Goal: Task Accomplishment & Management: Manage account settings

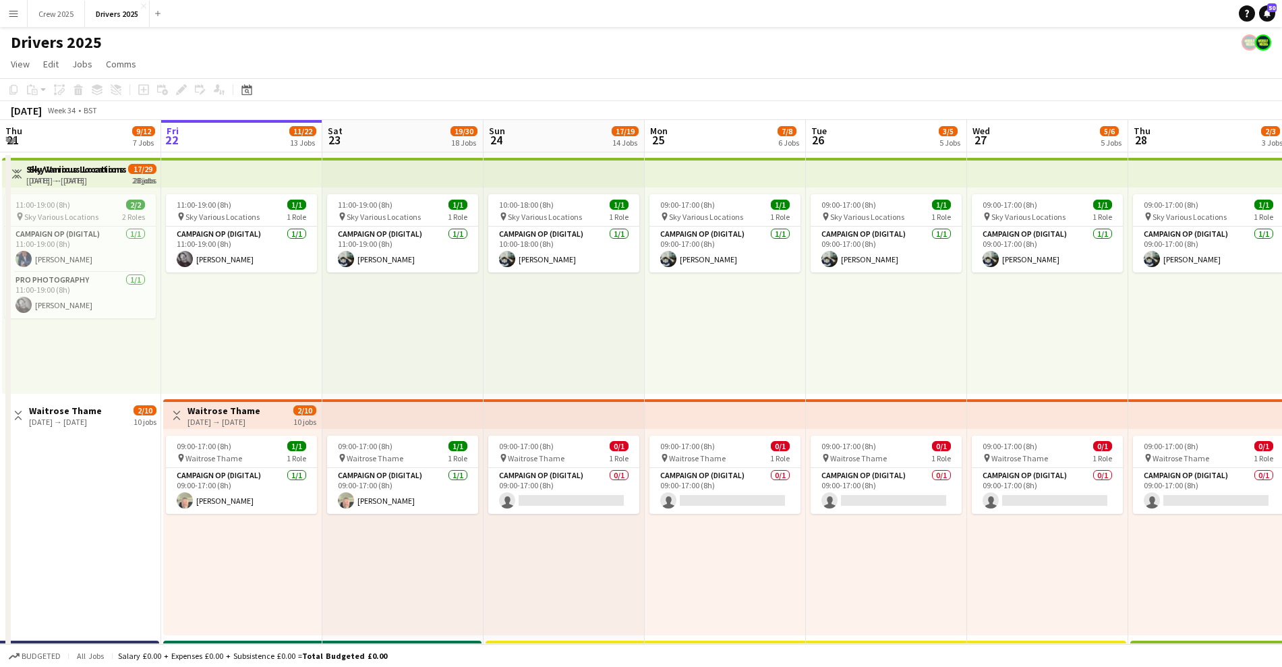
scroll to position [0, 429]
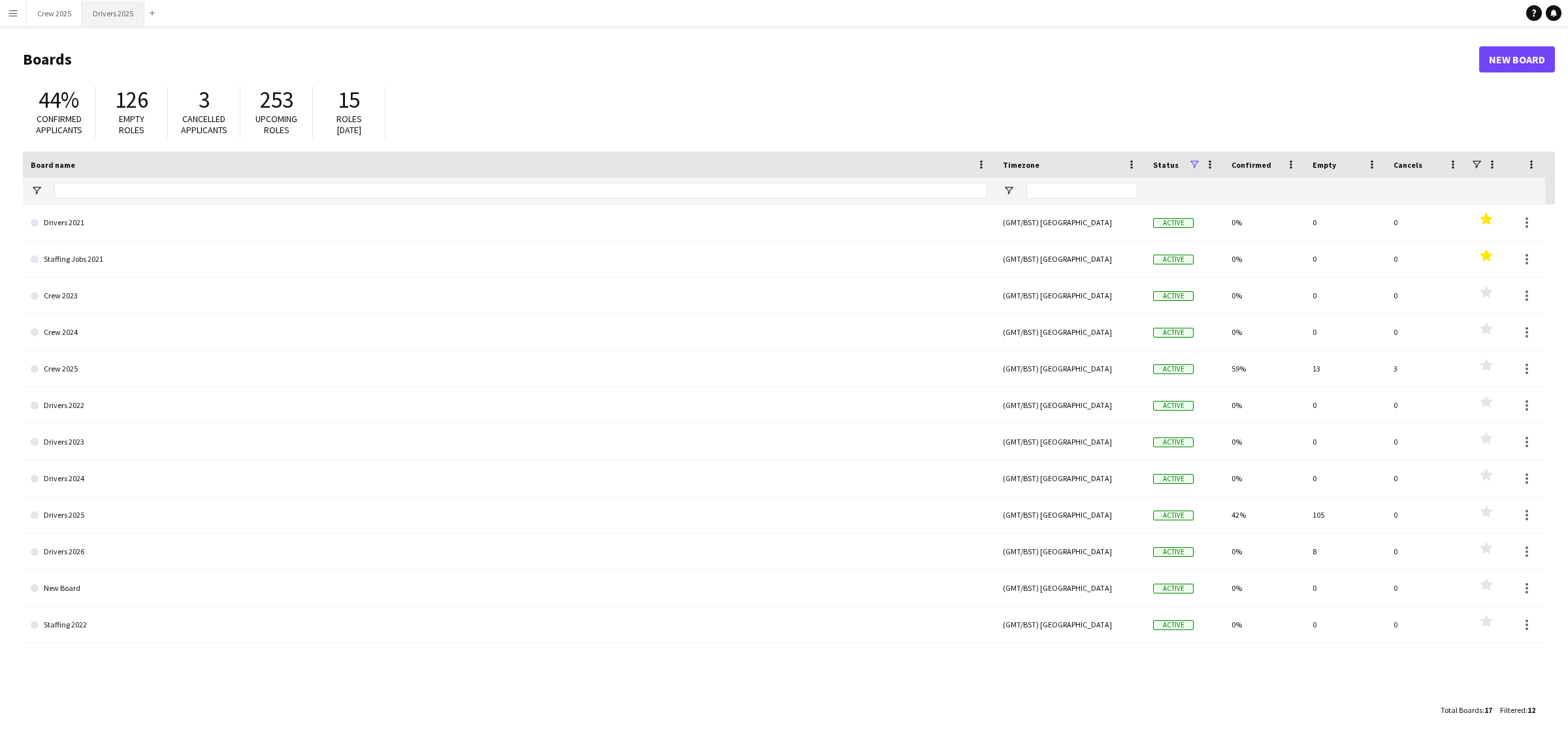
click at [128, 17] on button "Drivers 2025 Close" at bounding box center [113, 14] width 62 height 25
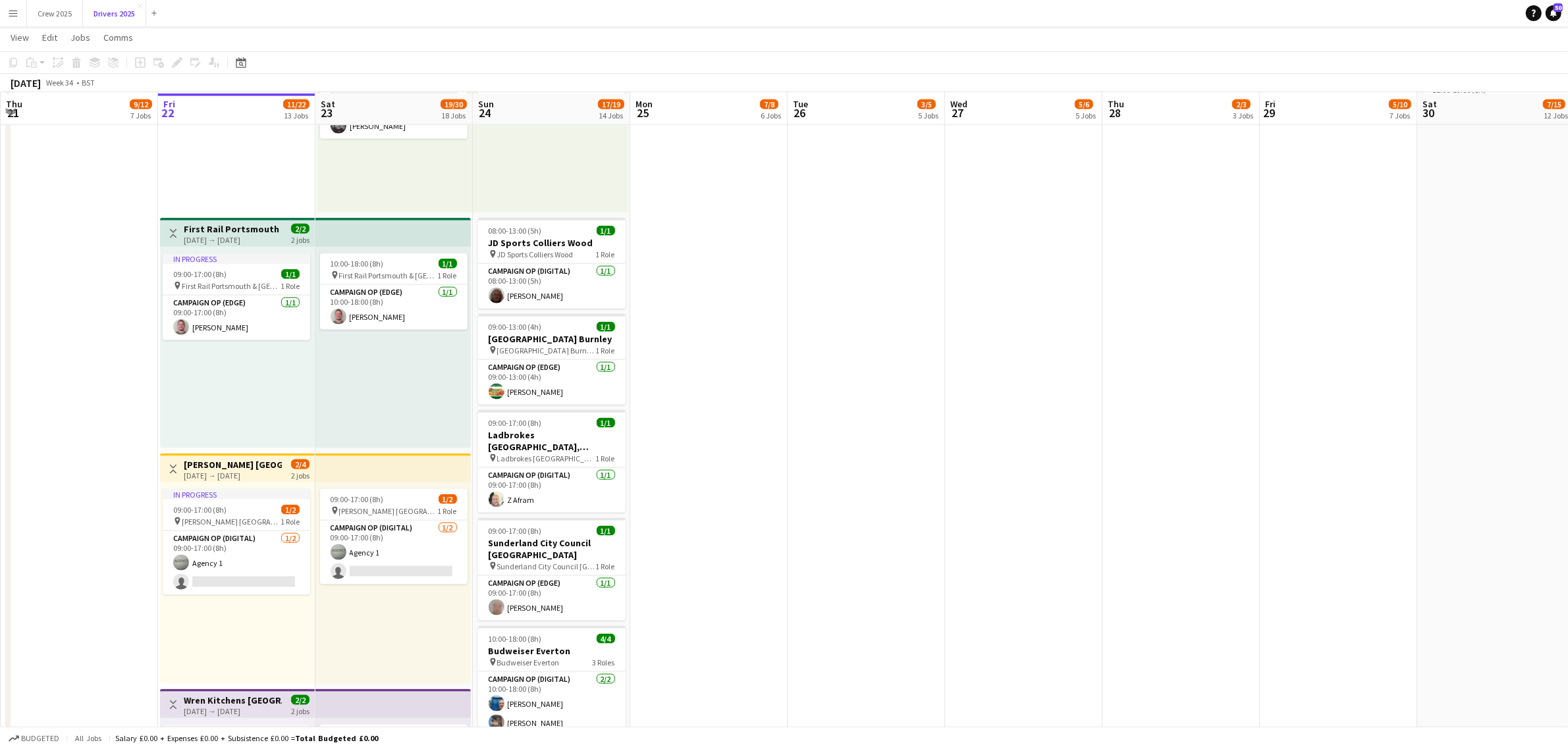
scroll to position [2058, 0]
click at [209, 230] on h3 "First Rail Portsmouth & [GEOGRAPHIC_DATA]" at bounding box center [233, 228] width 98 height 12
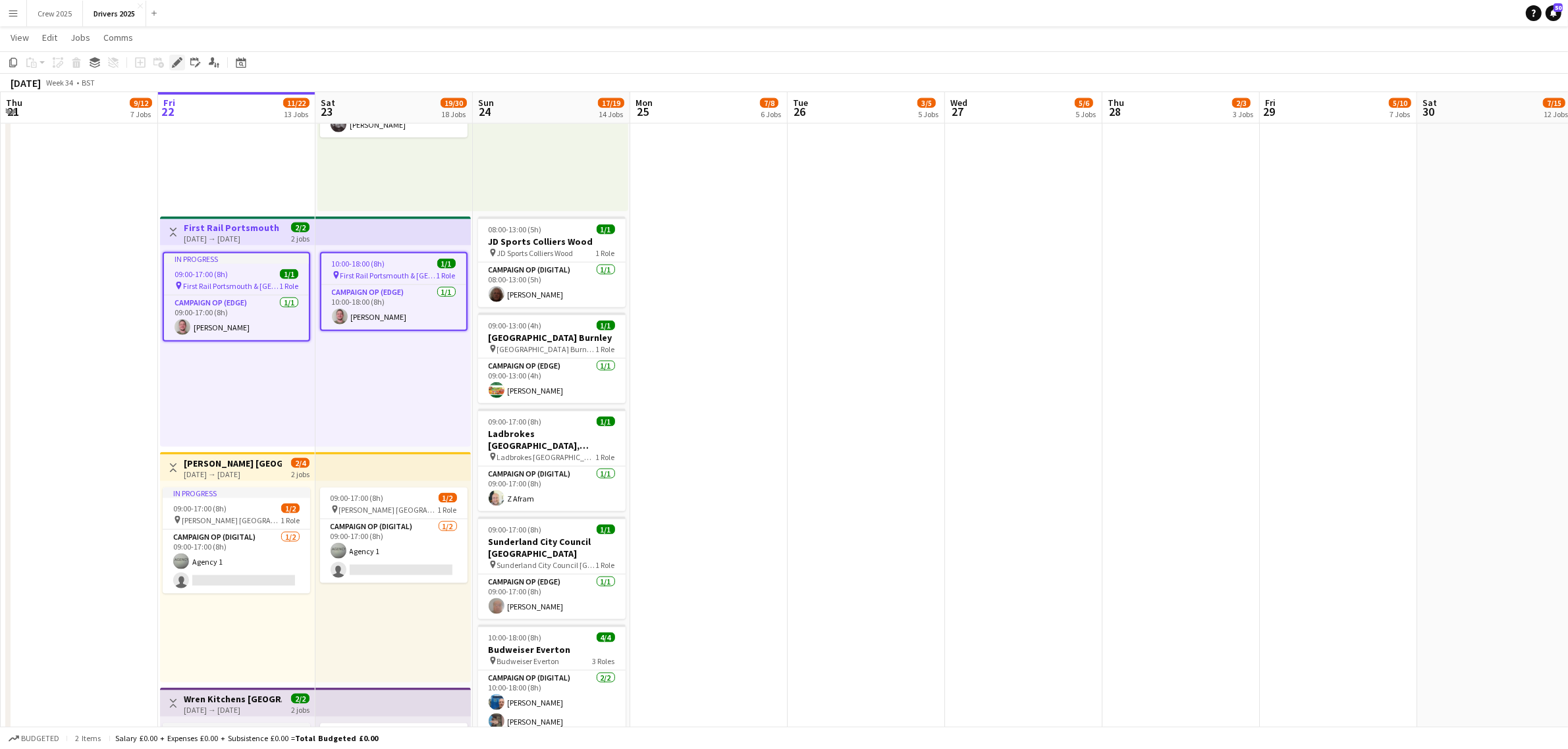
click at [175, 60] on icon "Edit" at bounding box center [177, 62] width 11 height 11
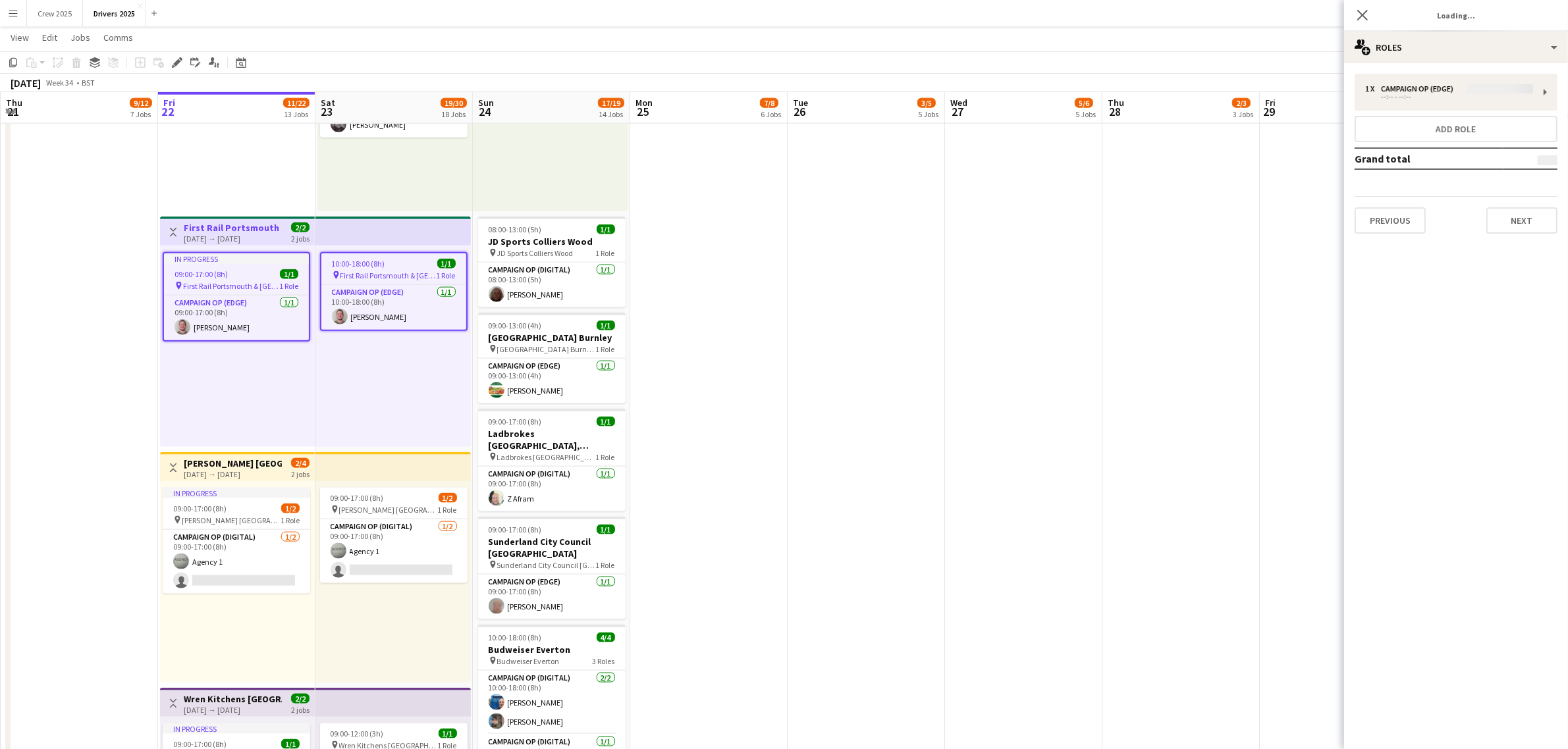
type input "**********"
click at [1377, 55] on div "multiple-users-add Roles" at bounding box center [1456, 47] width 224 height 31
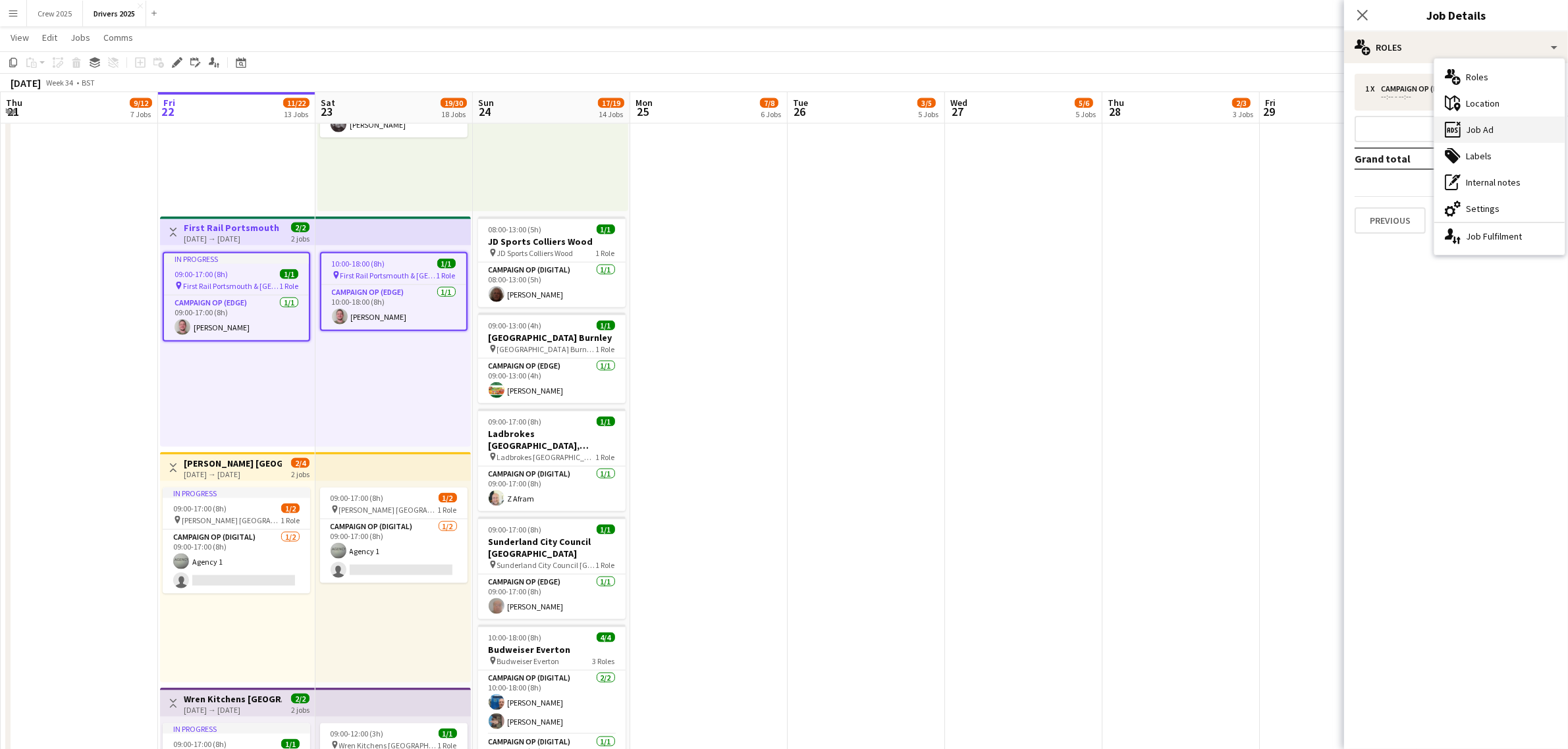
click at [1507, 128] on div "ads-window Job Ad" at bounding box center [1501, 129] width 131 height 26
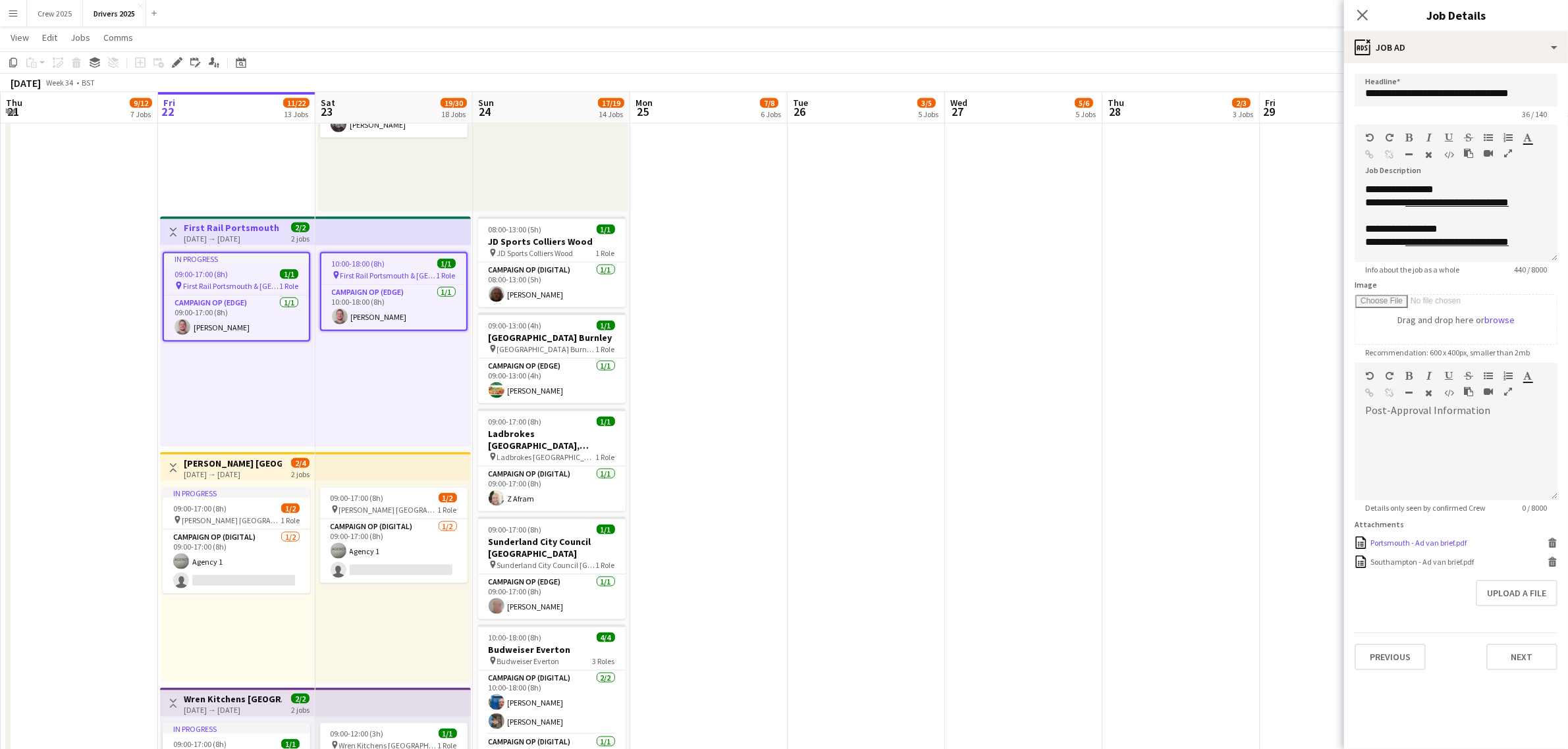
click at [1441, 543] on div "Portsmouth - Ad van brief.pdf" at bounding box center [1419, 543] width 96 height 10
